Goal: Use online tool/utility: Utilize a website feature to perform a specific function

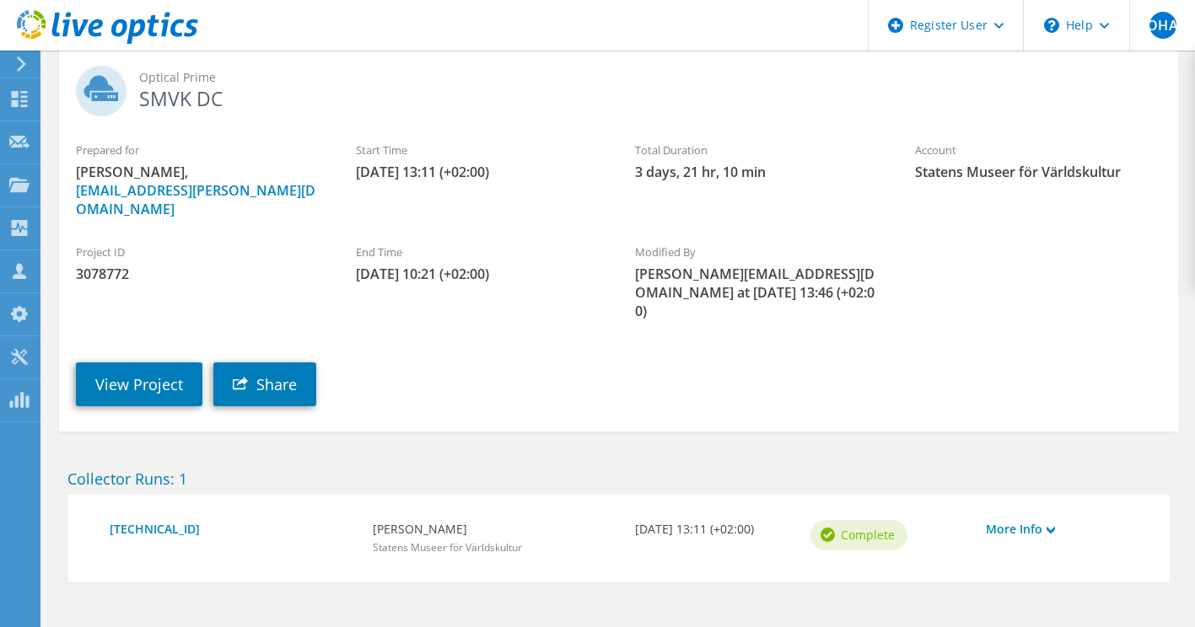
scroll to position [136, 0]
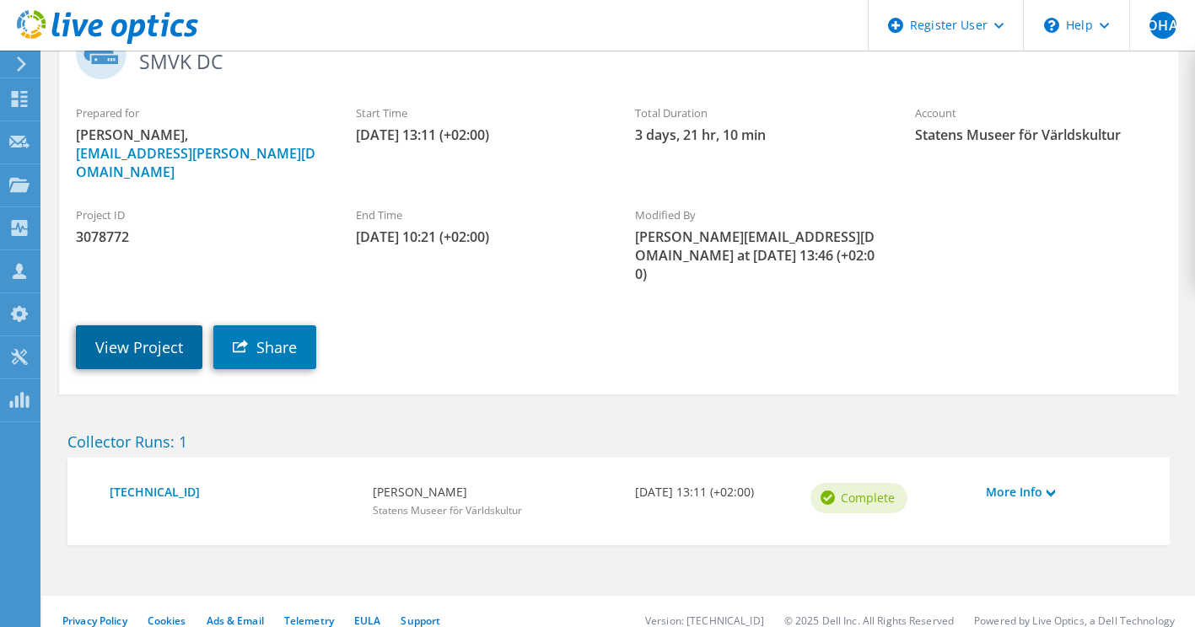
click at [143, 342] on link "View Project" at bounding box center [139, 348] width 126 height 44
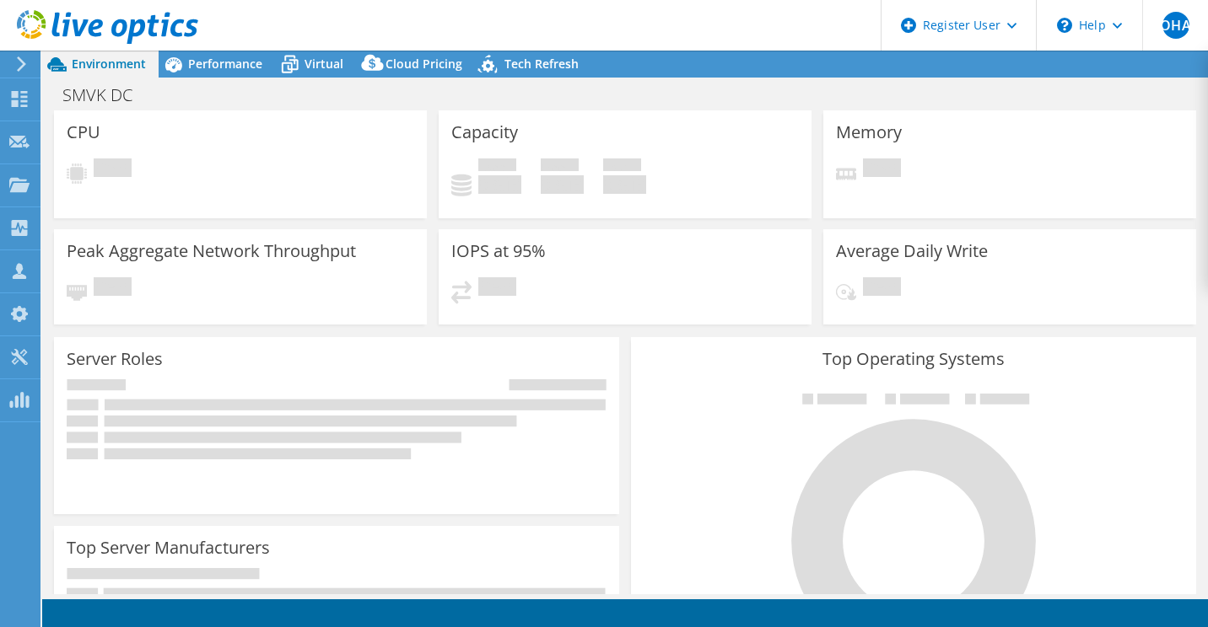
select select "USD"
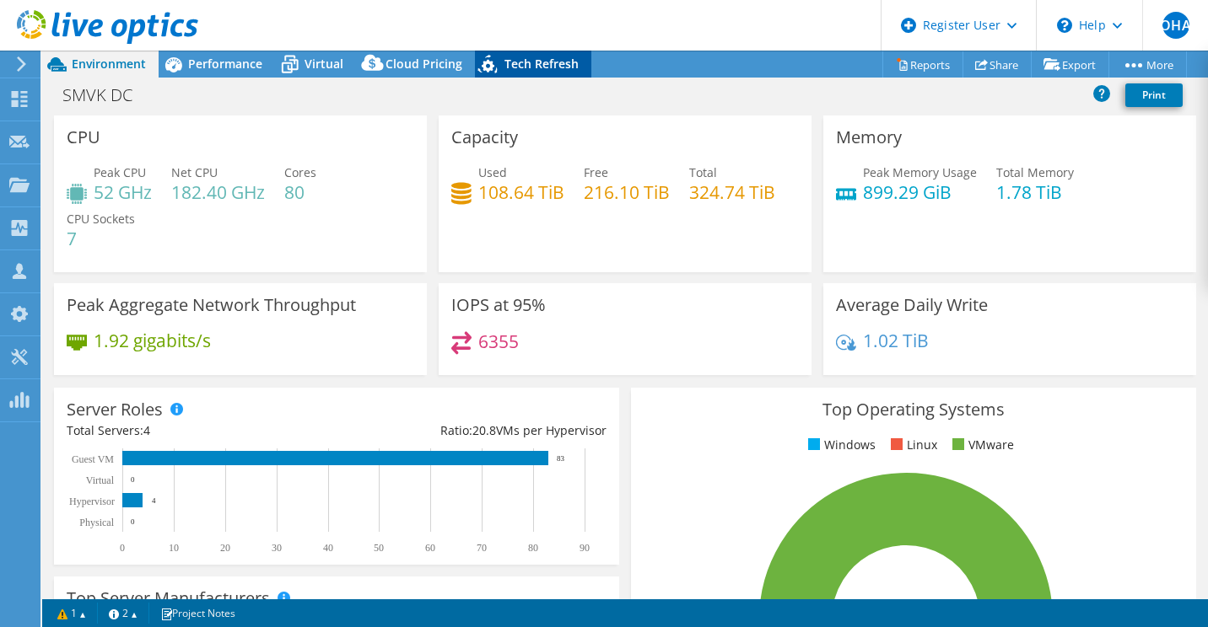
click at [486, 63] on icon at bounding box center [487, 64] width 19 height 19
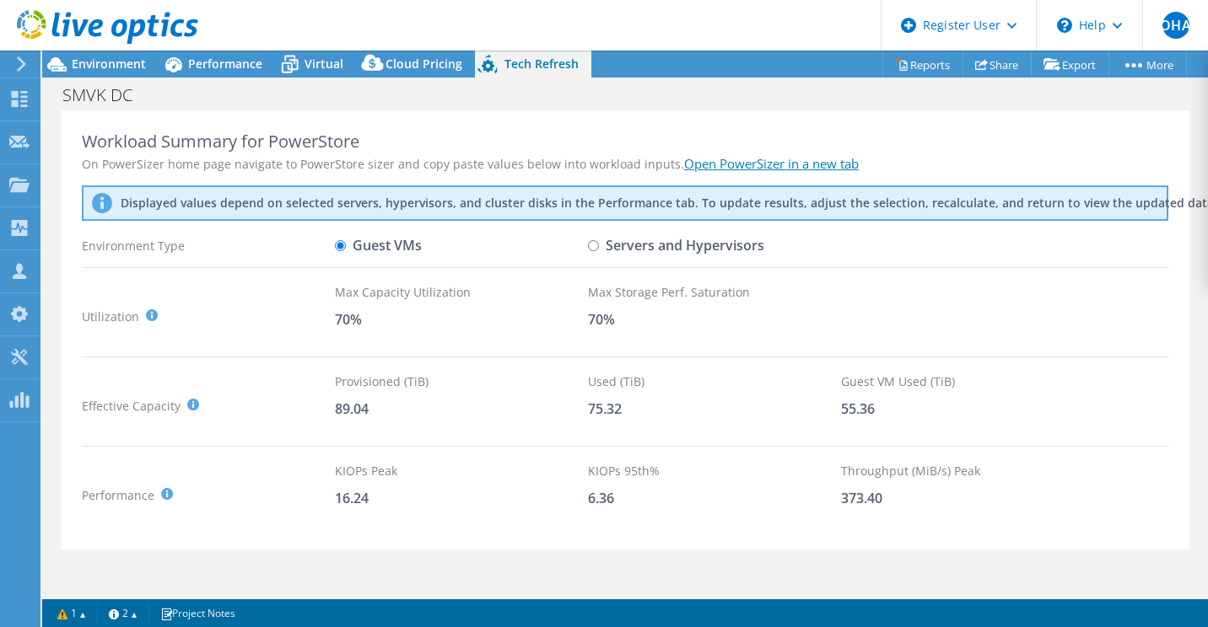
click at [636, 248] on label "Servers and Hypervisors" at bounding box center [676, 246] width 176 height 30
click at [599, 248] on input "Servers and Hypervisors" at bounding box center [593, 245] width 11 height 11
radio input "true"
click at [474, 243] on div "Guest VMs" at bounding box center [461, 246] width 253 height 30
click at [366, 241] on label "Guest VMs" at bounding box center [378, 246] width 87 height 30
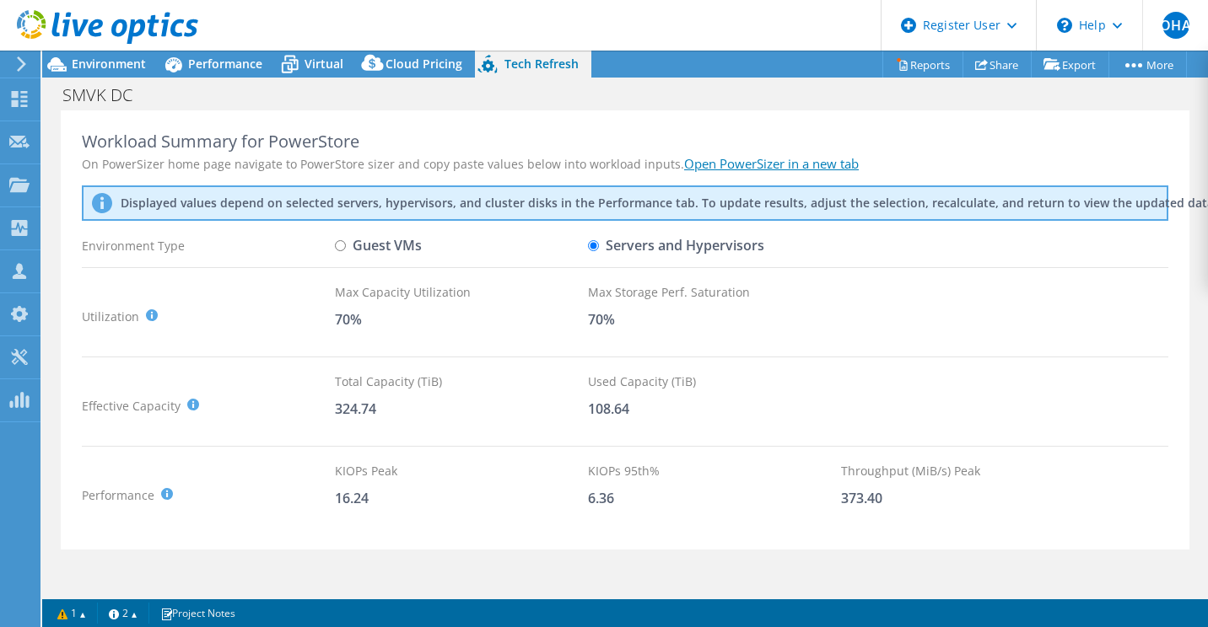
click at [346, 241] on input "Guest VMs" at bounding box center [340, 245] width 11 height 11
radio input "true"
radio input "false"
click at [295, 62] on icon at bounding box center [290, 65] width 30 height 30
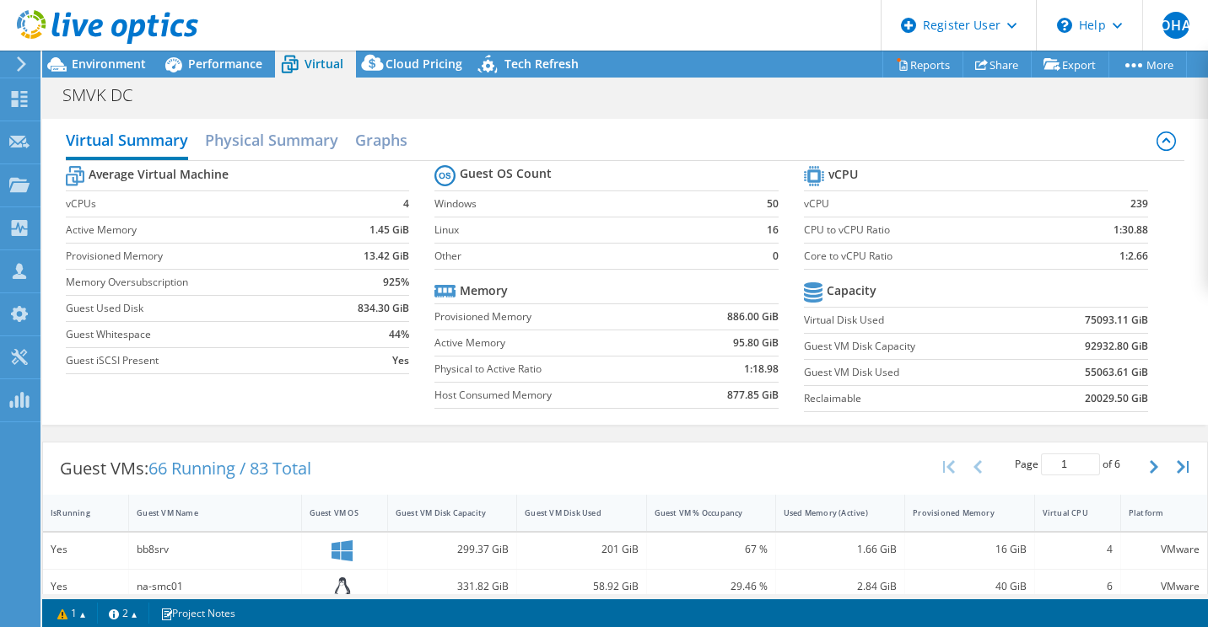
click at [410, 252] on section "Average Virtual Machine vCPUs 4 Active Memory 1.45 GiB Provisioned Memory 13.42…" at bounding box center [250, 272] width 369 height 221
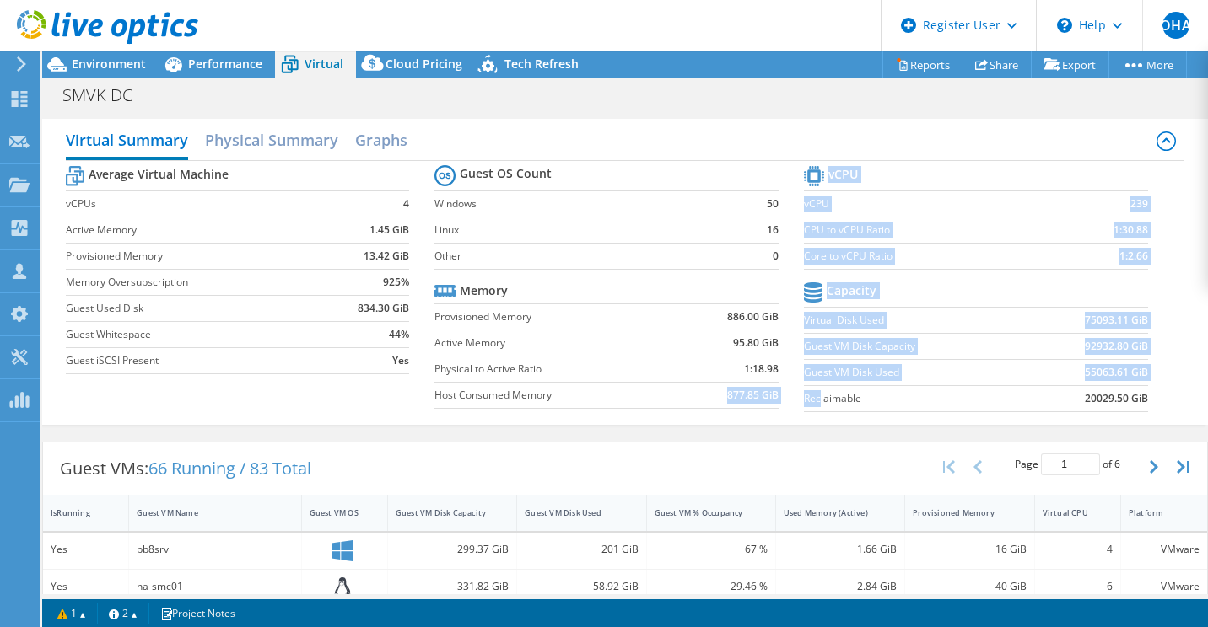
drag, startPoint x: 695, startPoint y: 395, endPoint x: 810, endPoint y: 386, distance: 115.8
click at [810, 386] on div "Average Virtual Machine vCPUs 4 Active Memory 1.45 GiB Provisioned Memory 13.42…" at bounding box center [625, 291] width 1119 height 260
drag, startPoint x: 810, startPoint y: 386, endPoint x: 798, endPoint y: 401, distance: 19.1
click at [804, 400] on label "Reclaimable" at bounding box center [916, 398] width 225 height 17
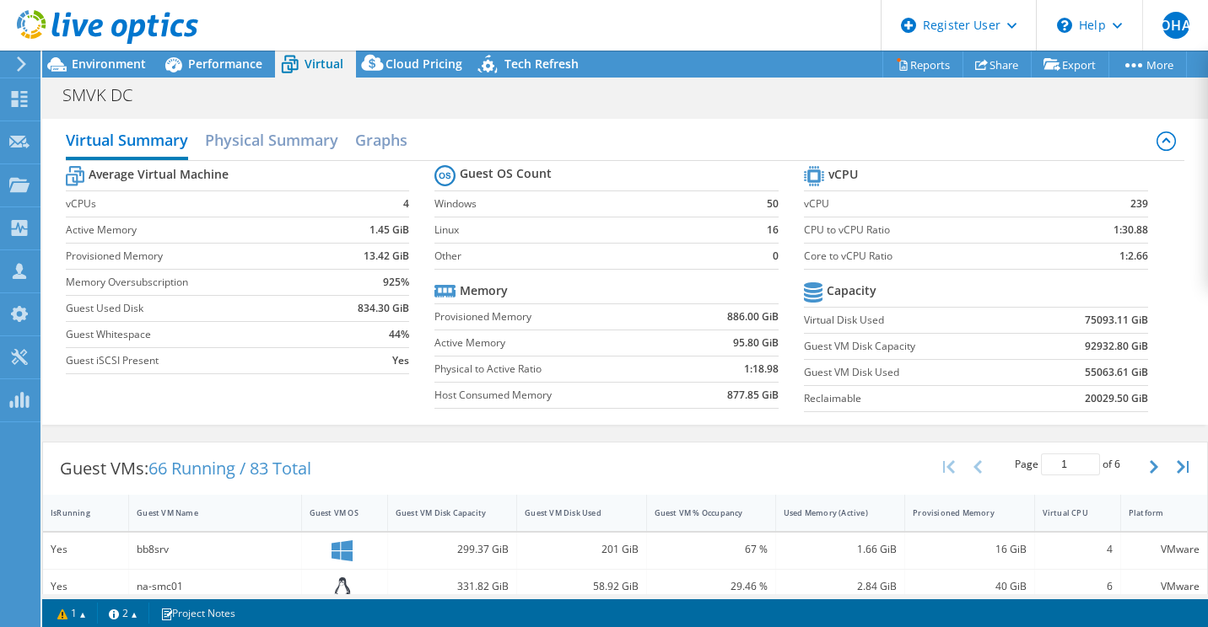
click at [689, 398] on td "877.85 GiB" at bounding box center [729, 395] width 100 height 26
drag, startPoint x: 697, startPoint y: 393, endPoint x: 759, endPoint y: 393, distance: 62.4
click at [759, 393] on td "877.85 GiB" at bounding box center [729, 395] width 100 height 26
drag, startPoint x: 759, startPoint y: 393, endPoint x: 681, endPoint y: 397, distance: 77.7
click at [681, 397] on td "877.85 GiB" at bounding box center [729, 395] width 100 height 26
